Goal: Task Accomplishment & Management: Manage account settings

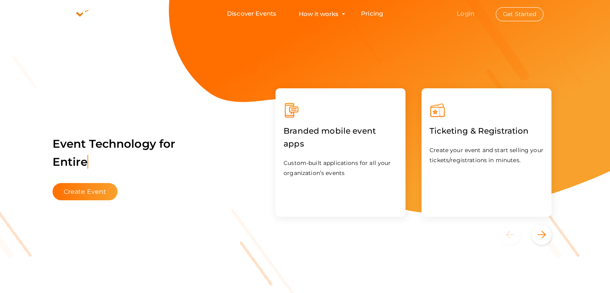
click at [465, 13] on link "Login" at bounding box center [466, 14] width 18 height 8
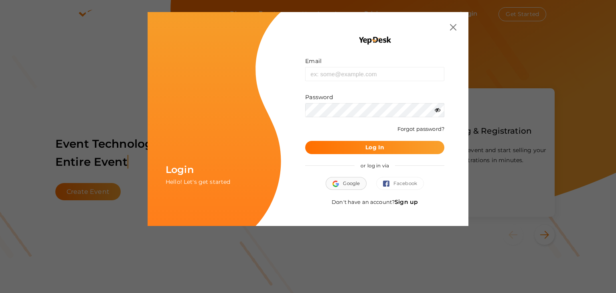
click at [342, 184] on span "Google" at bounding box center [345, 183] width 27 height 8
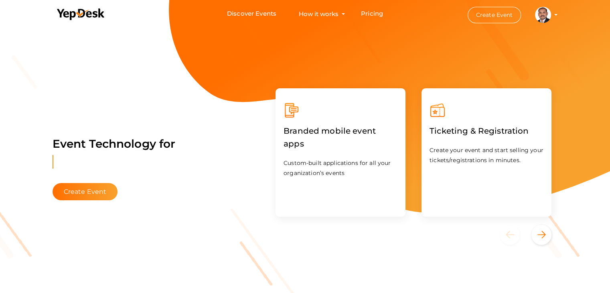
click at [551, 14] on profile-pic at bounding box center [543, 14] width 16 height 6
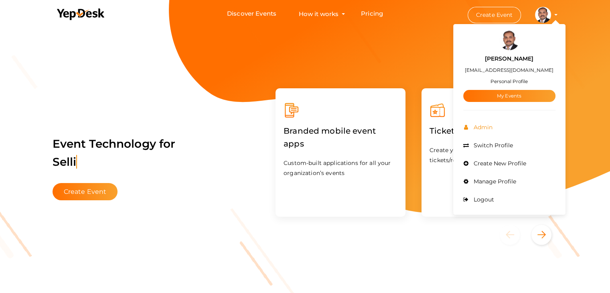
click at [488, 130] on span "Admin" at bounding box center [481, 126] width 21 height 7
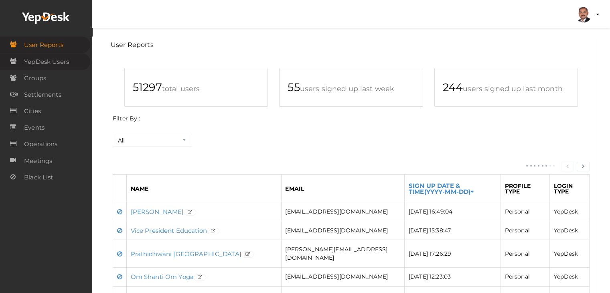
click at [68, 64] on span "YepDesk Users" at bounding box center [46, 62] width 45 height 16
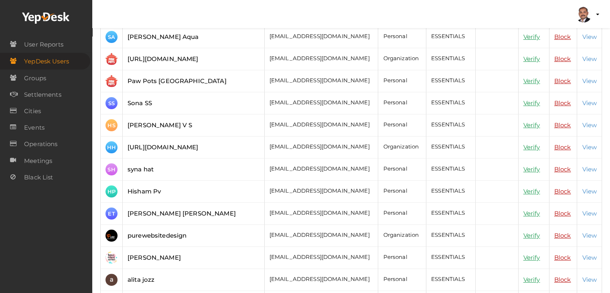
scroll to position [120, 0]
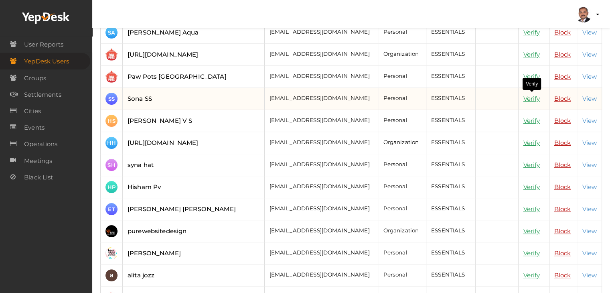
click at [532, 96] on link "Verify" at bounding box center [531, 99] width 17 height 8
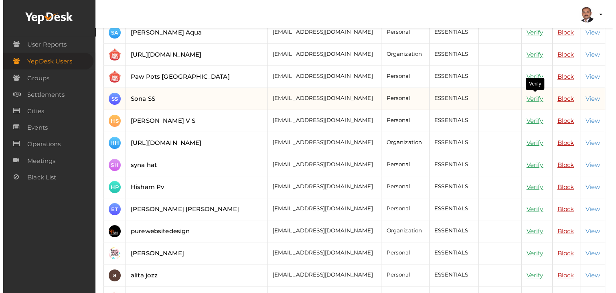
scroll to position [111, 0]
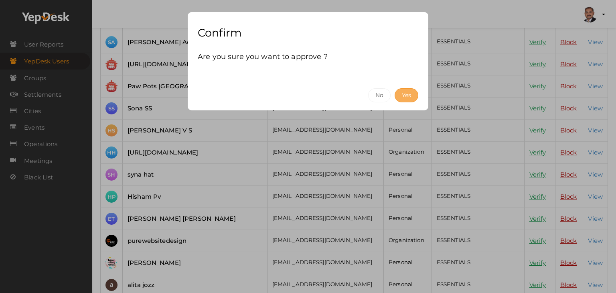
click at [411, 92] on button "Yes" at bounding box center [406, 95] width 24 height 14
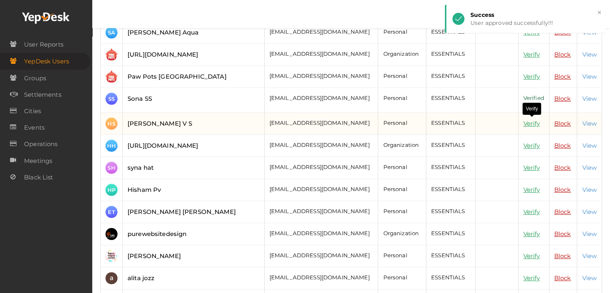
click at [526, 122] on link "Verify" at bounding box center [531, 123] width 17 height 8
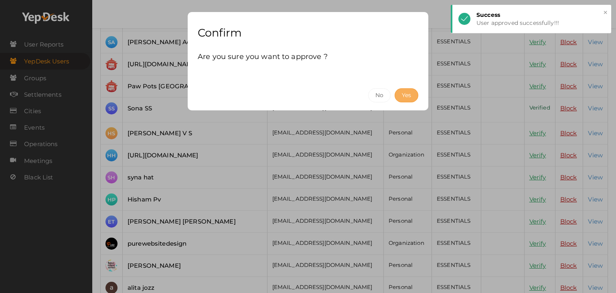
click at [414, 95] on button "Yes" at bounding box center [406, 95] width 24 height 14
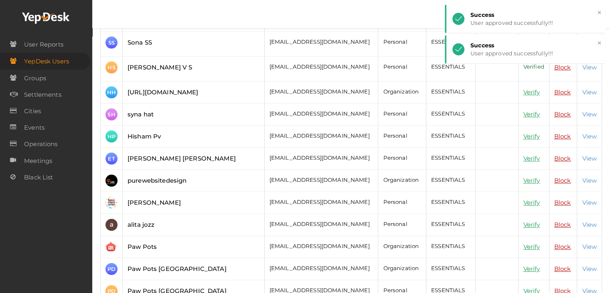
scroll to position [200, 0]
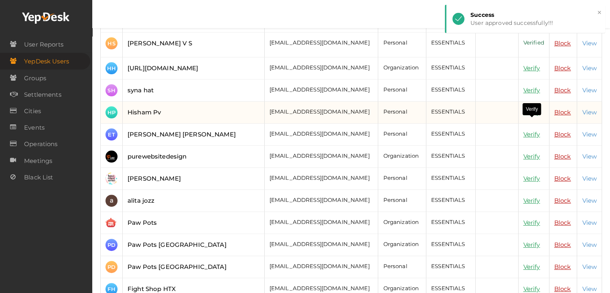
click at [530, 116] on link "Verify" at bounding box center [531, 112] width 17 height 8
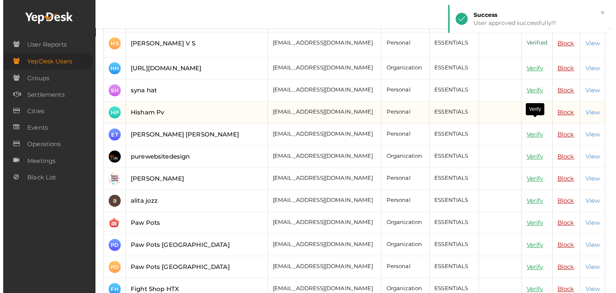
scroll to position [191, 0]
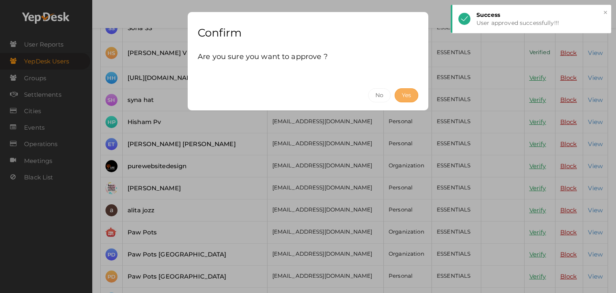
click at [408, 96] on button "Yes" at bounding box center [406, 95] width 24 height 14
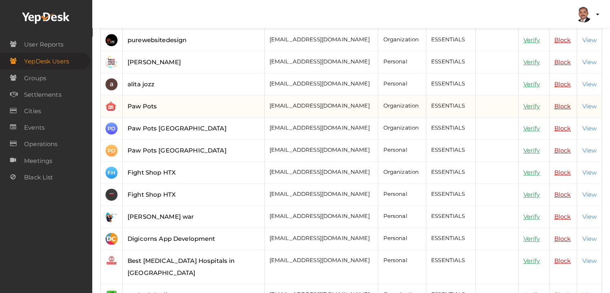
scroll to position [321, 0]
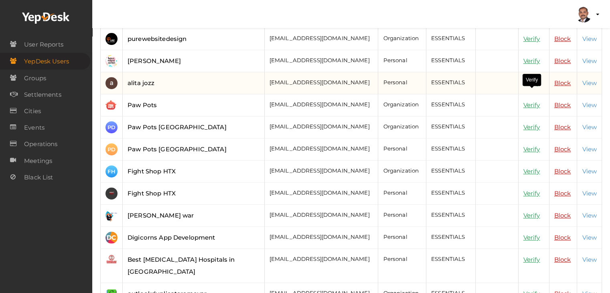
click at [531, 87] on link "Verify" at bounding box center [531, 83] width 17 height 8
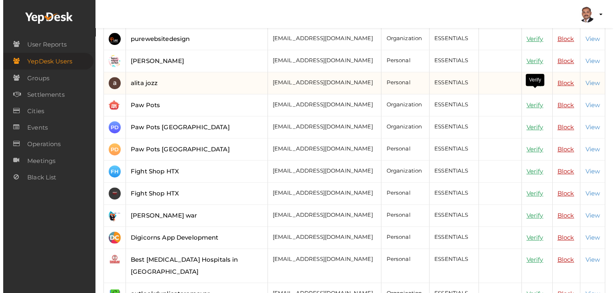
scroll to position [299, 0]
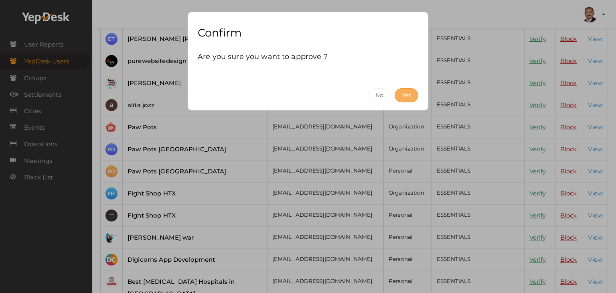
click at [404, 91] on button "Yes" at bounding box center [406, 95] width 24 height 14
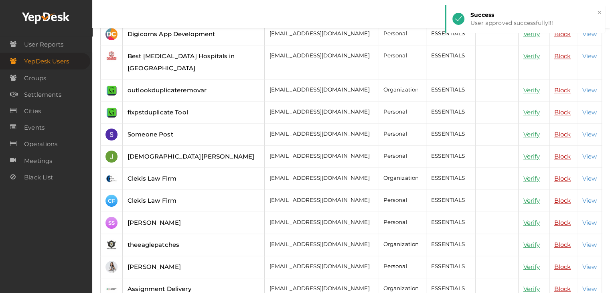
scroll to position [561, 0]
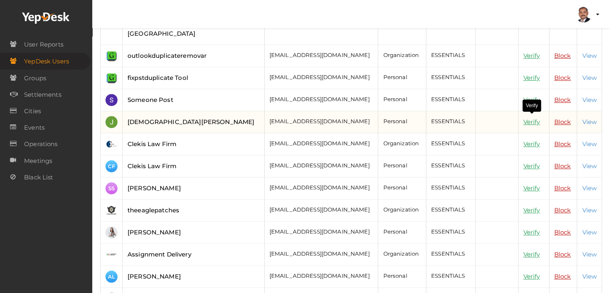
click at [530, 118] on link "Verify" at bounding box center [531, 122] width 17 height 8
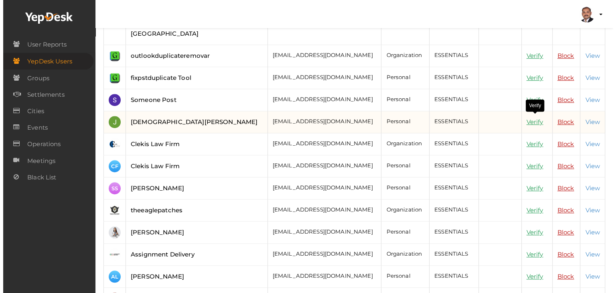
scroll to position [540, 0]
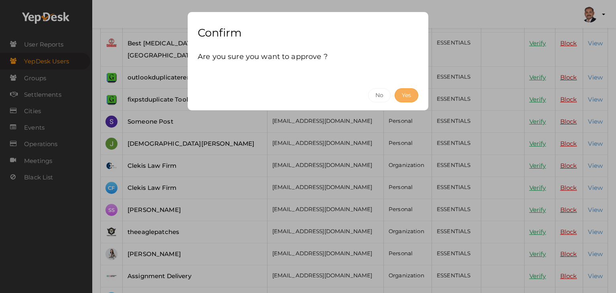
click at [400, 98] on button "Yes" at bounding box center [406, 95] width 24 height 14
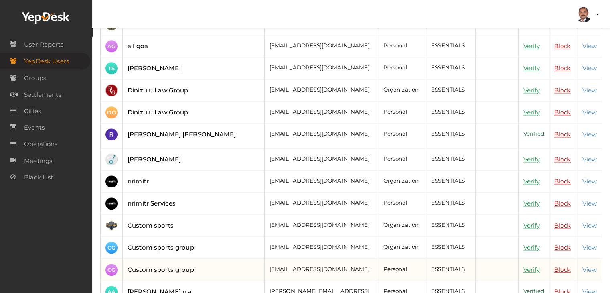
scroll to position [842, 0]
